Goal: Task Accomplishment & Management: Complete application form

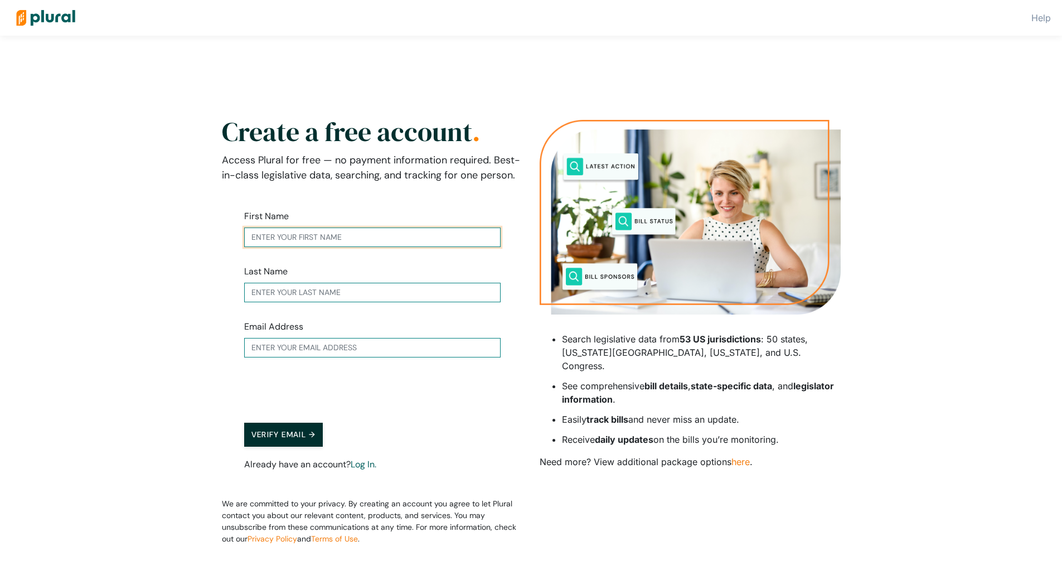
click at [306, 227] on input "text" at bounding box center [372, 237] width 256 height 20
type input "[PERSON_NAME]"
click at [293, 353] on input "text" at bounding box center [372, 348] width 256 height 20
type input "[EMAIL_ADDRESS][DOMAIN_NAME]"
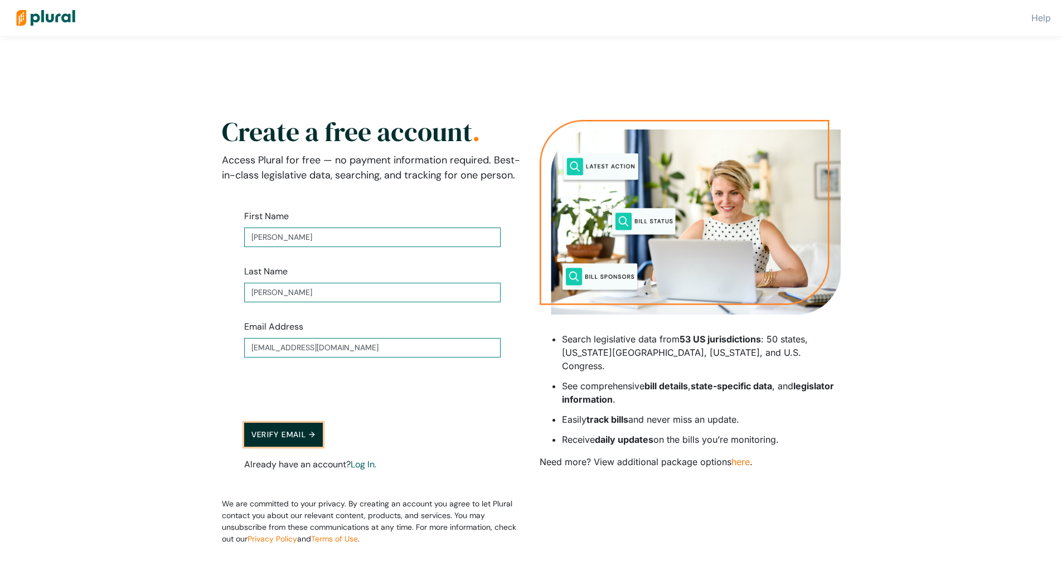
click at [297, 427] on button "Verify Email →" at bounding box center [283, 435] width 79 height 24
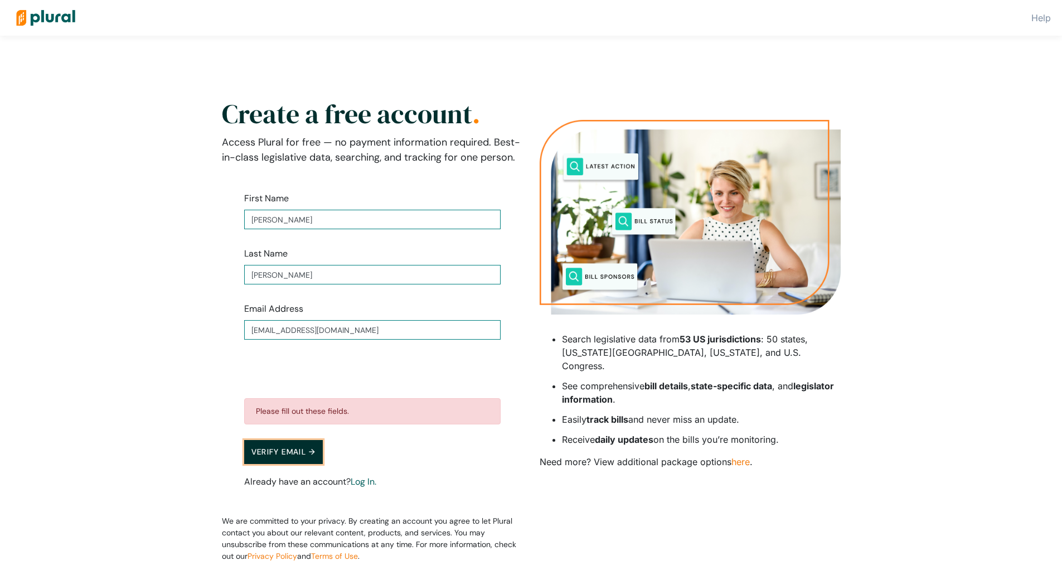
click at [299, 452] on button "Verify Email →" at bounding box center [283, 452] width 79 height 24
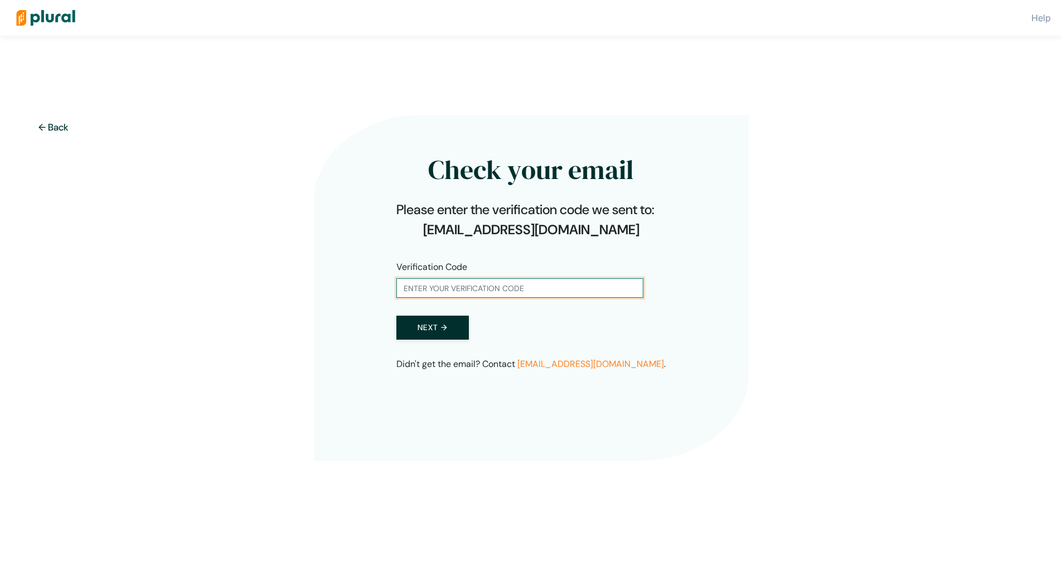
click at [409, 294] on input "text" at bounding box center [519, 288] width 247 height 20
paste input "552723"
type input "552723"
click at [417, 322] on button "Next →" at bounding box center [432, 328] width 72 height 24
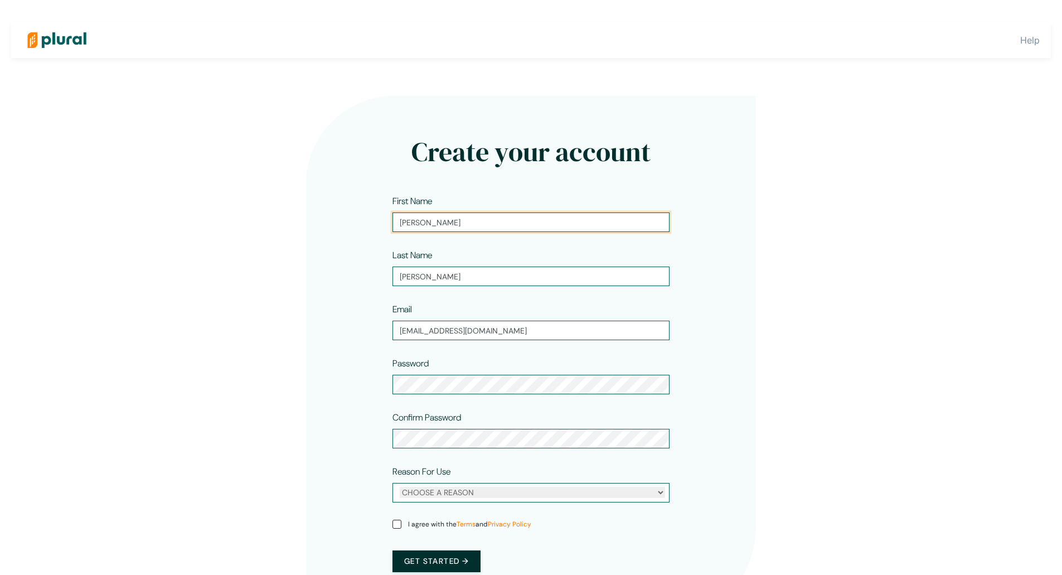
click at [437, 215] on input "[PERSON_NAME]" at bounding box center [530, 222] width 277 height 20
click at [442, 484] on div "CHOOSE A REASON Personal Professional" at bounding box center [530, 493] width 277 height 20
click at [442, 494] on select "CHOOSE A REASON Personal Professional" at bounding box center [532, 492] width 265 height 11
select select "personal"
click at [400, 487] on select "CHOOSE A REASON Personal Professional" at bounding box center [532, 492] width 265 height 11
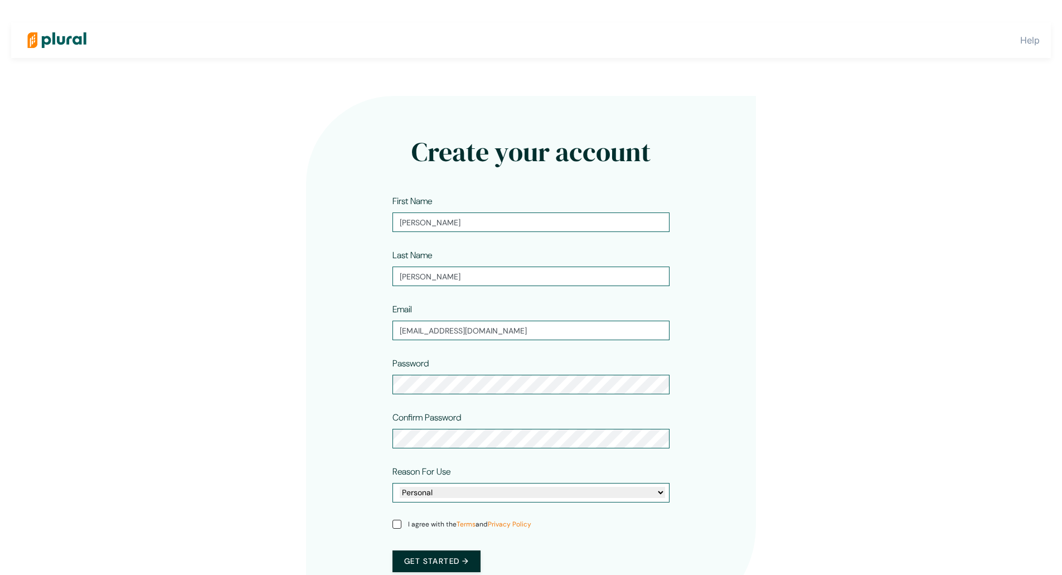
click at [419, 523] on span "I agree with the Terms and Privacy Policy" at bounding box center [469, 524] width 123 height 10
click at [401, 523] on input "I agree with the Terms and Privacy Policy" at bounding box center [396, 524] width 9 height 9
checkbox input "true"
click at [442, 569] on button "Get started →" at bounding box center [436, 561] width 88 height 22
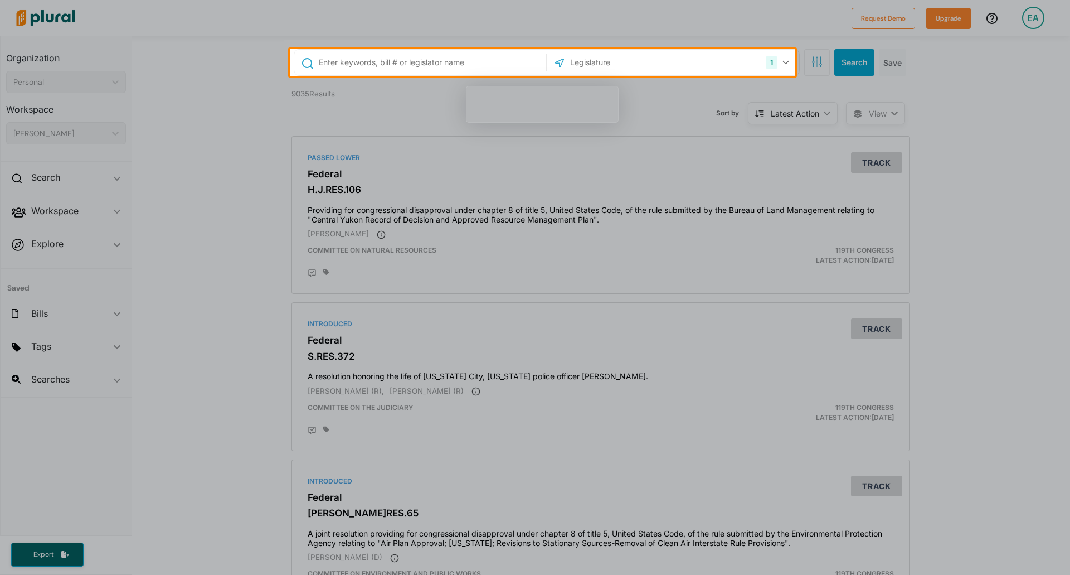
click at [229, 221] on div at bounding box center [535, 325] width 1070 height 499
click at [197, 214] on div at bounding box center [535, 325] width 1070 height 499
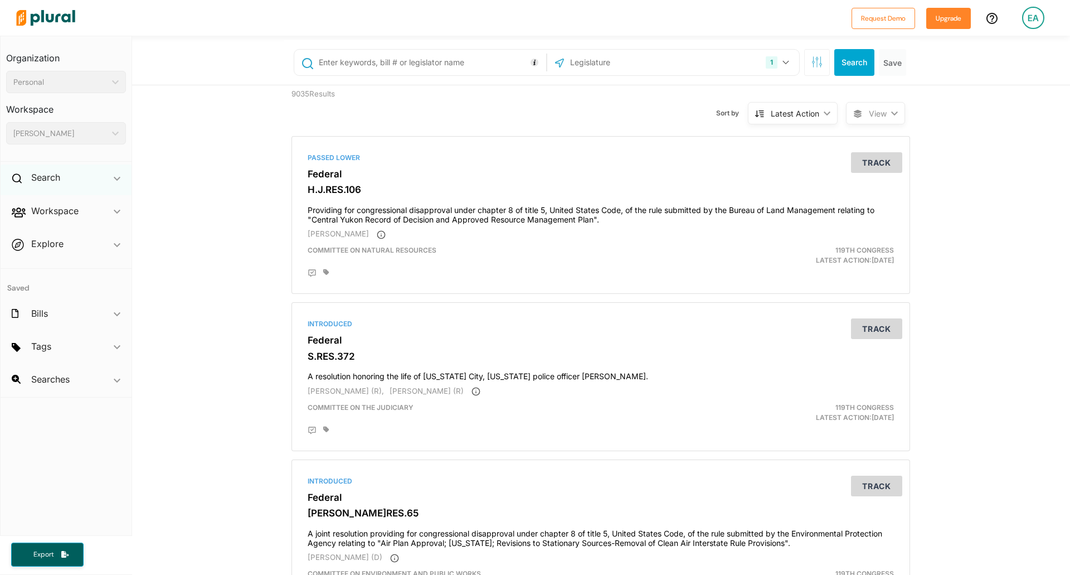
click at [112, 180] on div "Search ic_keyboard_arrow_down" at bounding box center [66, 179] width 131 height 30
click at [42, 204] on h4 "Bills" at bounding box center [68, 203] width 103 height 11
click at [40, 202] on h4 "Bills" at bounding box center [68, 203] width 103 height 11
click at [382, 50] on div at bounding box center [420, 63] width 252 height 26
click at [381, 69] on input "text" at bounding box center [431, 62] width 226 height 21
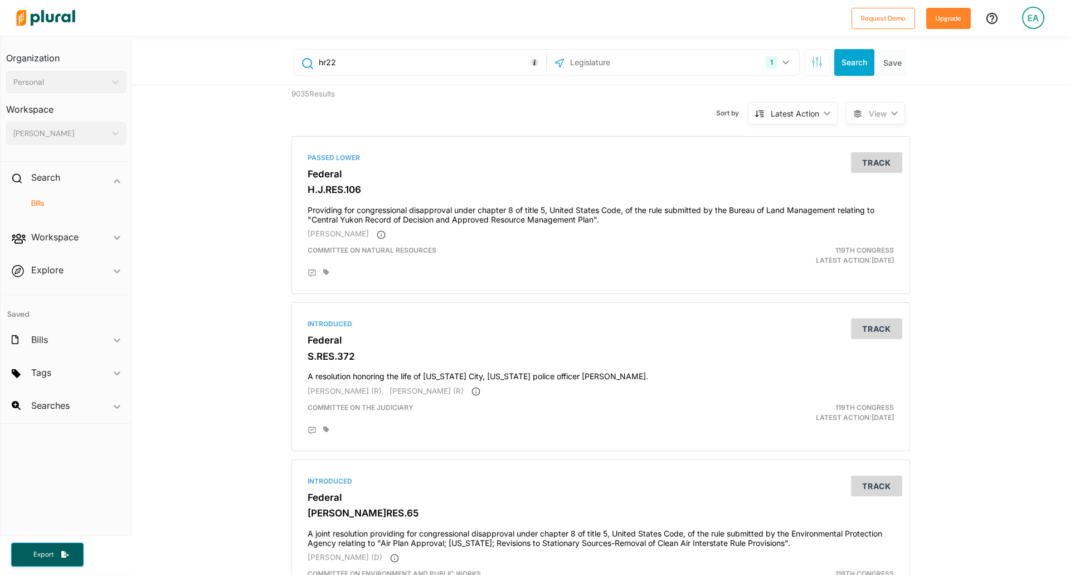
type input "hr22"
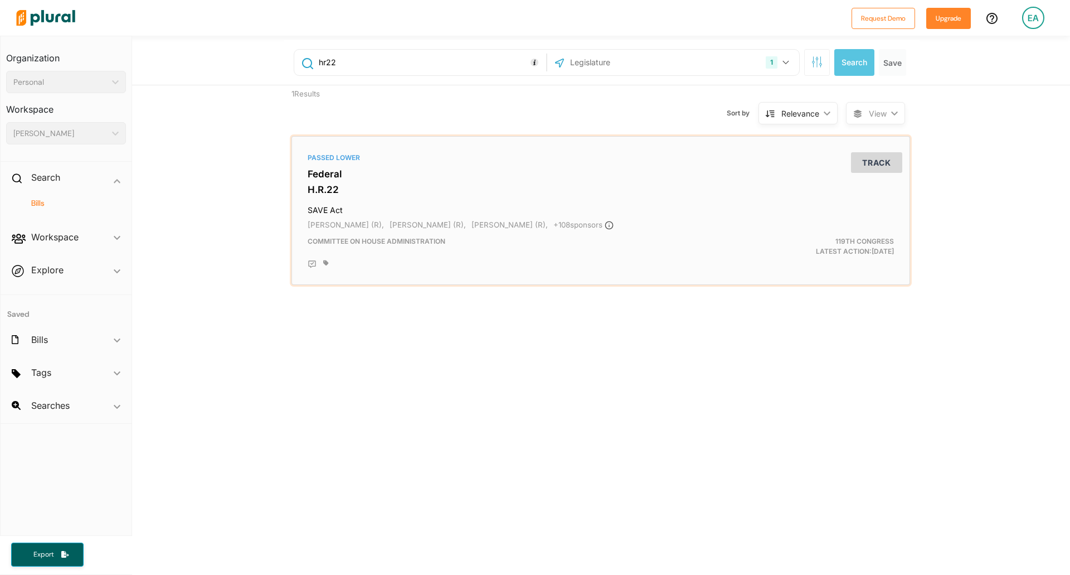
click at [442, 234] on div "Passed Lower Federal H.R.22 SAVE Act [PERSON_NAME] (R), [PERSON_NAME] (R), [PER…" at bounding box center [601, 210] width 609 height 139
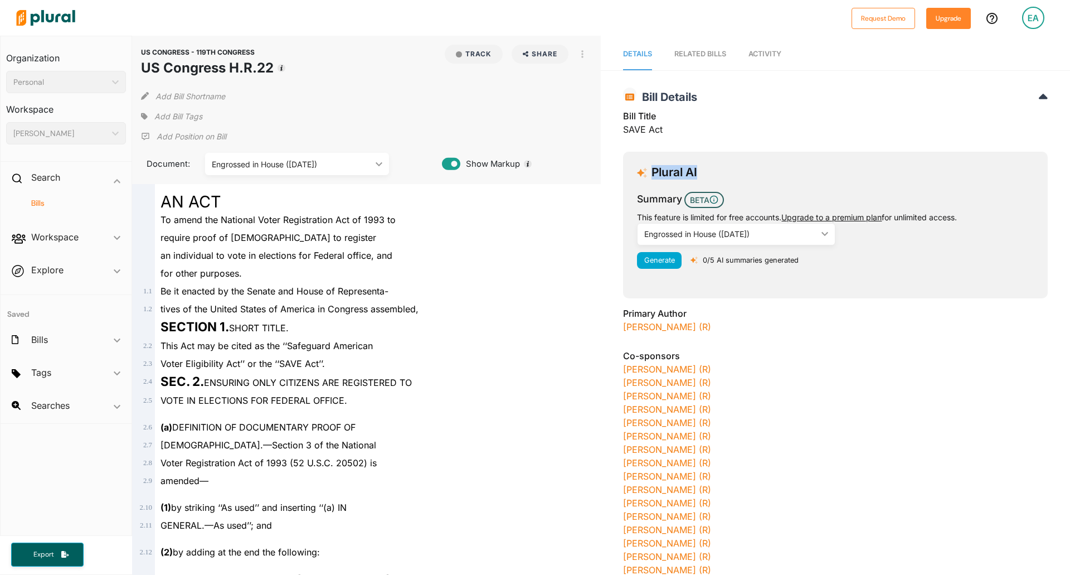
drag, startPoint x: 641, startPoint y: 169, endPoint x: 725, endPoint y: 176, distance: 83.9
click at [442, 176] on div "Plural AI" at bounding box center [835, 173] width 397 height 14
click at [442, 264] on span "Generate" at bounding box center [659, 260] width 31 height 8
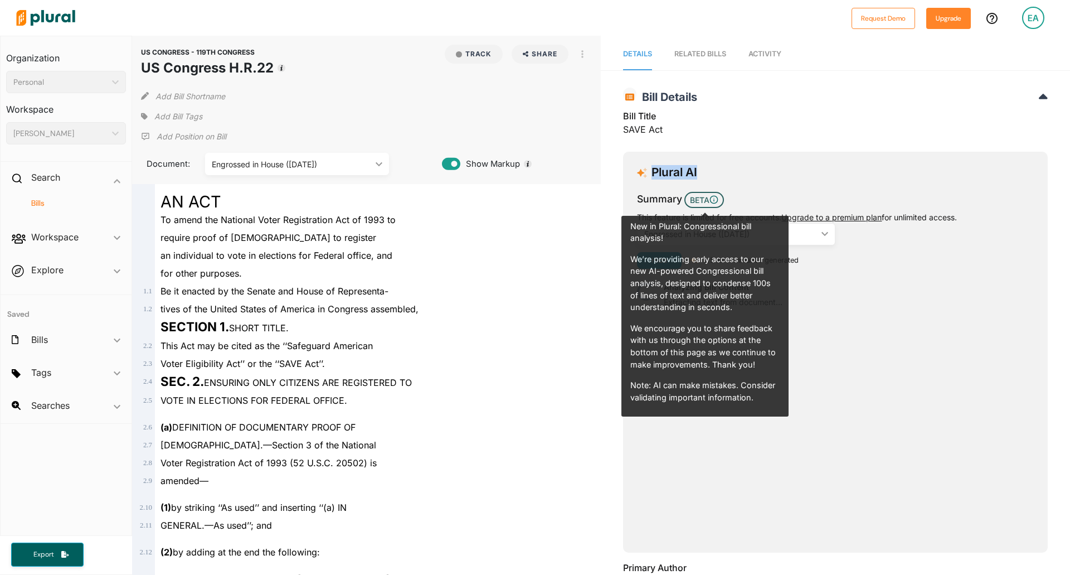
click at [442, 171] on div "Plural AI" at bounding box center [835, 173] width 397 height 14
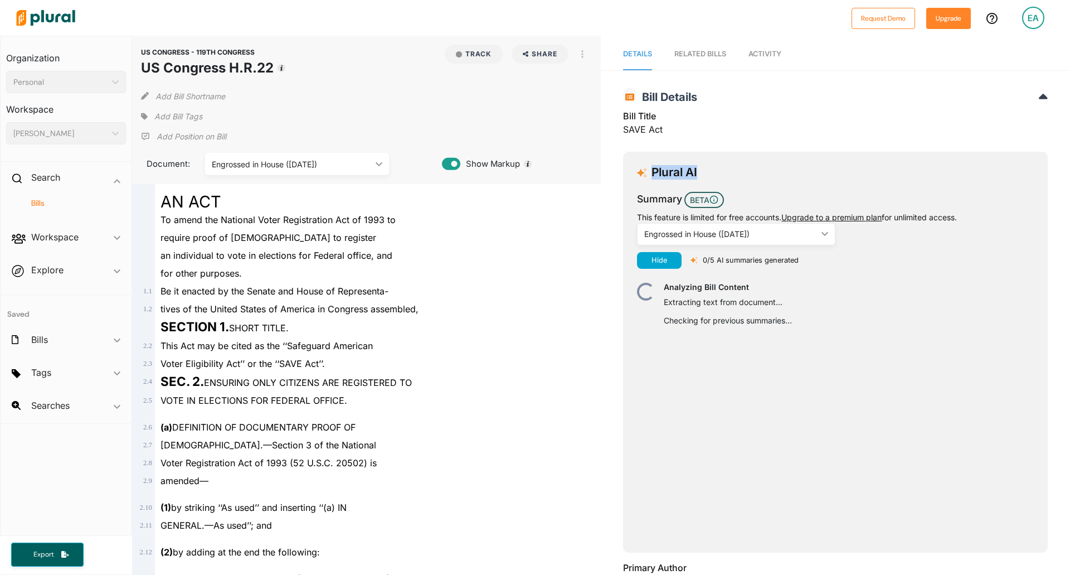
drag, startPoint x: 644, startPoint y: 169, endPoint x: 717, endPoint y: 172, distance: 73.1
click at [442, 172] on div "Plural AI" at bounding box center [835, 173] width 397 height 14
drag, startPoint x: 620, startPoint y: 217, endPoint x: 976, endPoint y: 216, distance: 355.1
click at [442, 216] on div "Plural AI Summary BETA This feature is limited for free accounts. Upgrade to a …" at bounding box center [835, 352] width 425 height 401
copy div "This feature is limited for free accounts. Upgrade to a premium plan for unlimi…"
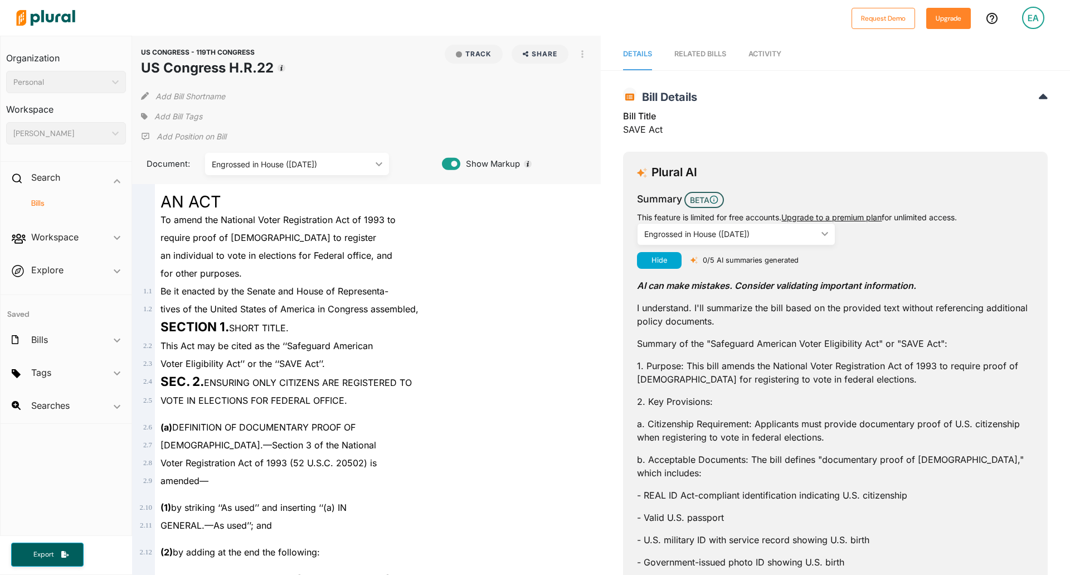
click at [442, 399] on p "2. Key Provisions:" at bounding box center [835, 401] width 397 height 13
click at [442, 162] on span "Show Markup" at bounding box center [490, 164] width 60 height 12
click at [442, 164] on icon at bounding box center [451, 164] width 18 height 17
drag, startPoint x: 180, startPoint y: 117, endPoint x: 394, endPoint y: 100, distance: 214.7
click at [394, 100] on div "US CONGRESS - 119TH CONGRESS US Congress H.R.22 Track Share Email LinkedIn X Fa…" at bounding box center [366, 110] width 469 height 148
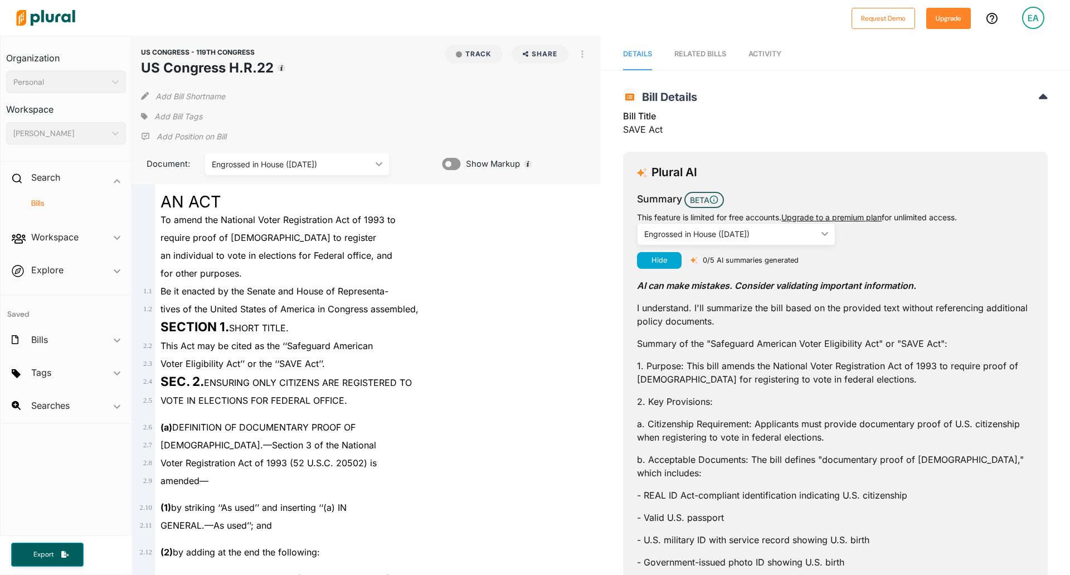
click at [216, 147] on div "Document: Engrossed in House ([DATE]) ic_keyboard_arrow_down Introduced in Hous…" at bounding box center [291, 160] width 301 height 29
click at [205, 142] on div "Add Position on Bill" at bounding box center [183, 136] width 85 height 17
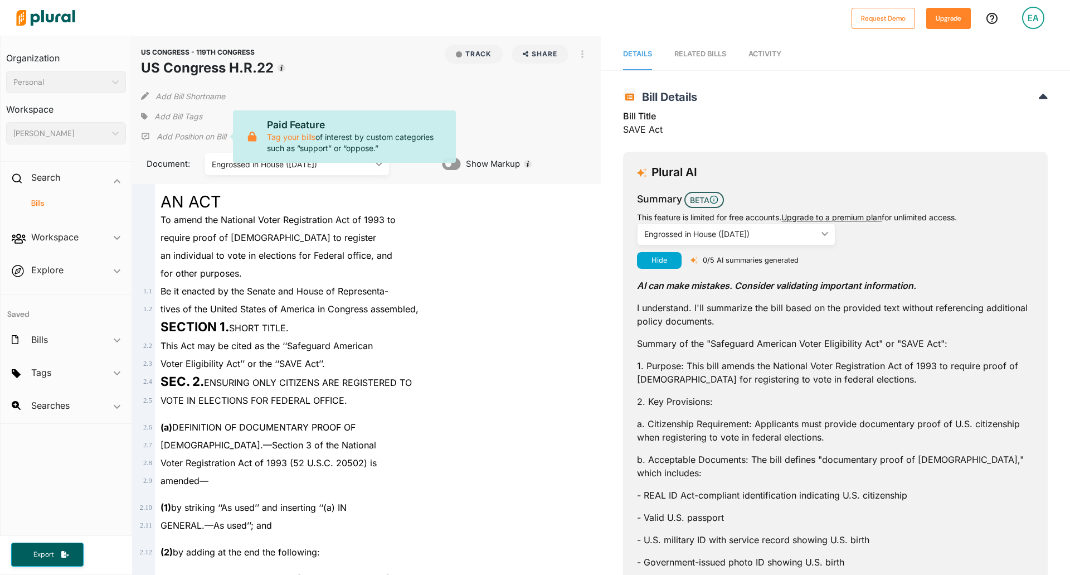
click at [110, 374] on span "Tags ic_keyboard_arrow_down No tags" at bounding box center [66, 375] width 131 height 30
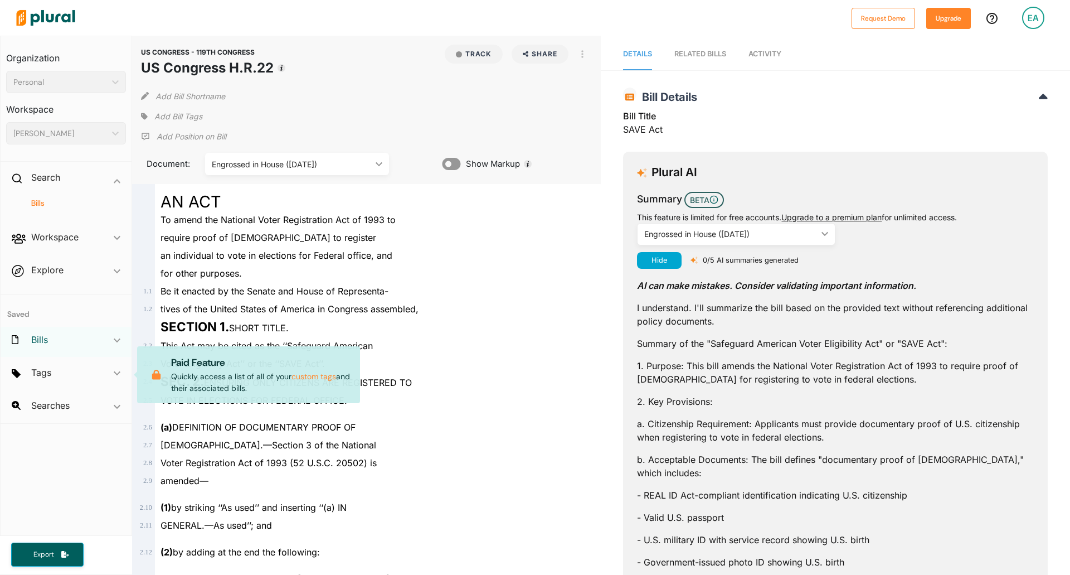
click at [44, 340] on h2 "Bills" at bounding box center [39, 339] width 17 height 12
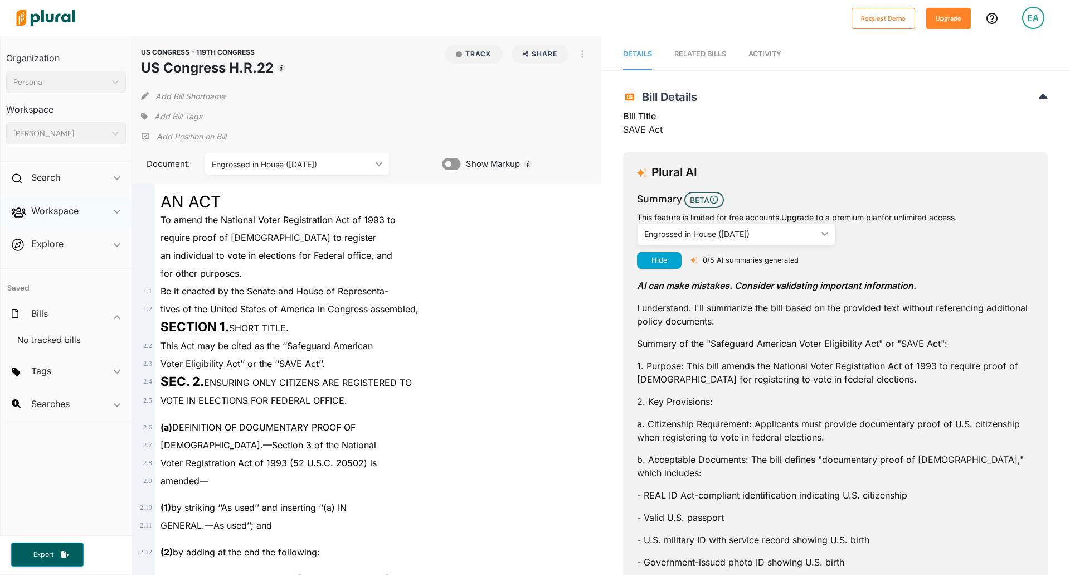
click at [49, 201] on div "Workspace ic_keyboard_arrow_down" at bounding box center [66, 213] width 131 height 30
click at [41, 241] on h4 "Members" at bounding box center [68, 236] width 103 height 11
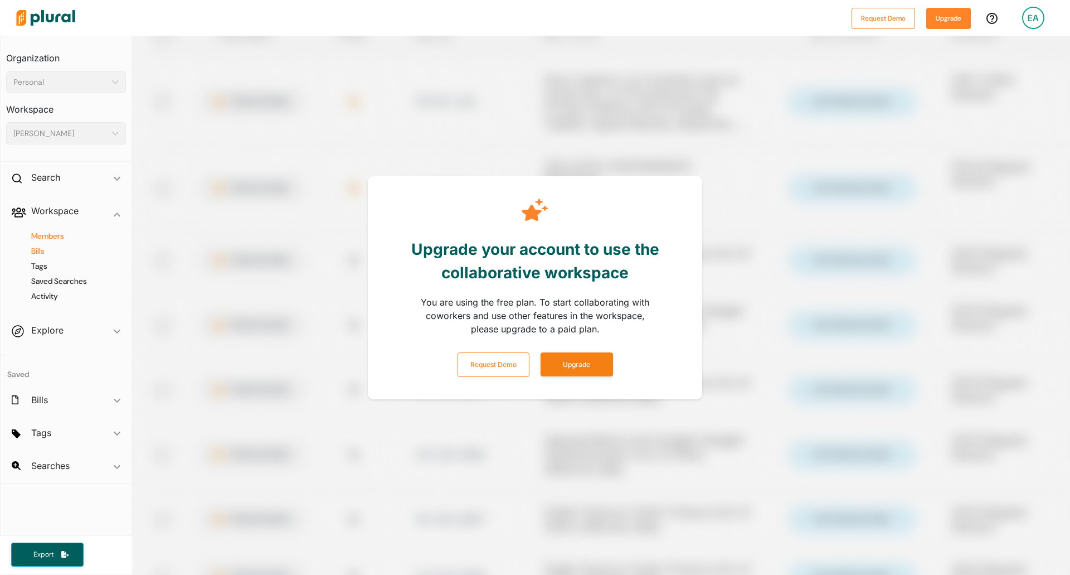
click at [47, 254] on h4 "Bills" at bounding box center [68, 251] width 103 height 11
click at [40, 268] on h4 "Tags" at bounding box center [68, 266] width 103 height 11
click at [43, 282] on h4 "Saved Searches" at bounding box center [68, 281] width 103 height 11
click at [59, 33] on img at bounding box center [46, 17] width 78 height 39
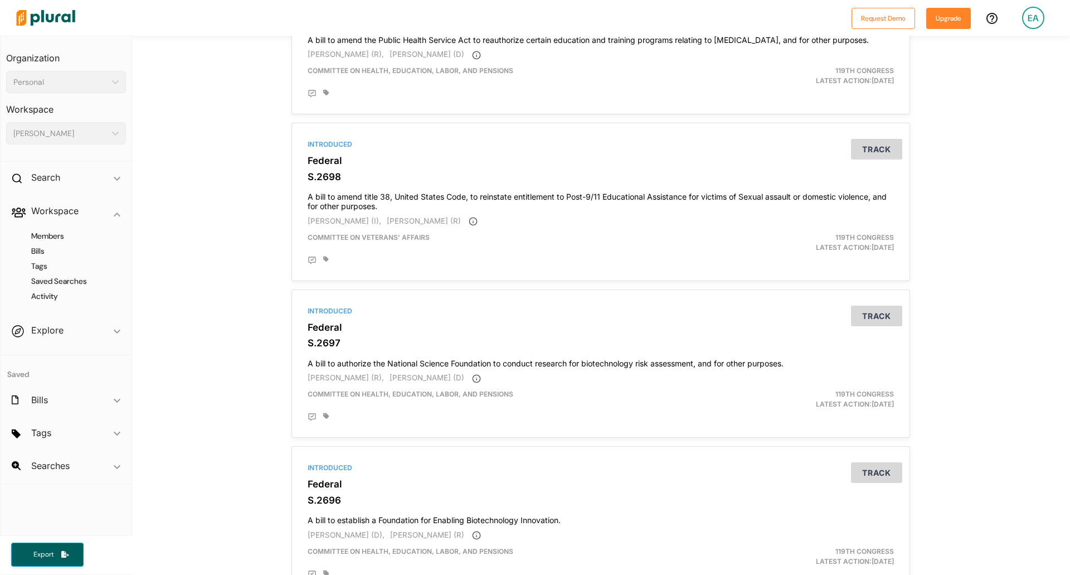
scroll to position [1455, 0]
